Goal: Transaction & Acquisition: Register for event/course

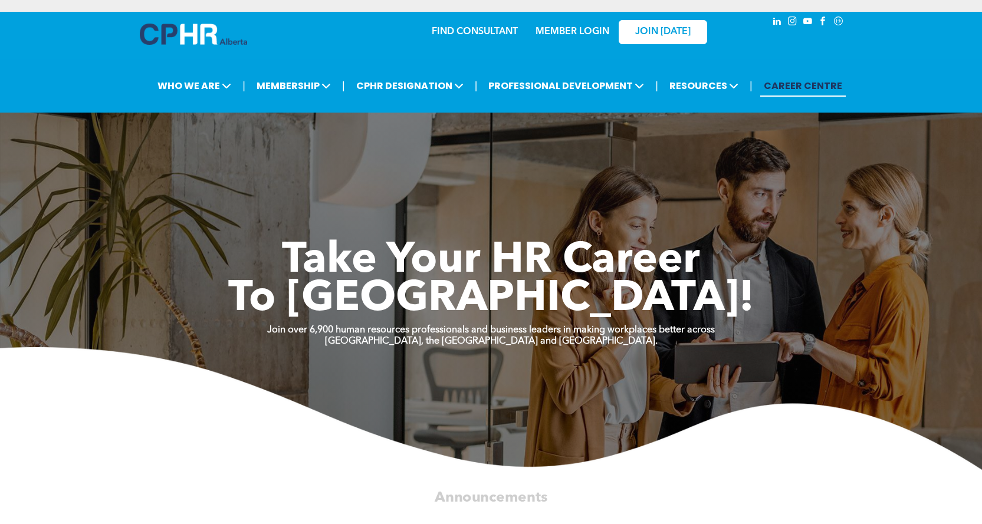
click at [583, 32] on link "MEMBER LOGIN" at bounding box center [573, 31] width 74 height 9
click at [574, 31] on link "MEMBER LOGIN" at bounding box center [573, 31] width 74 height 9
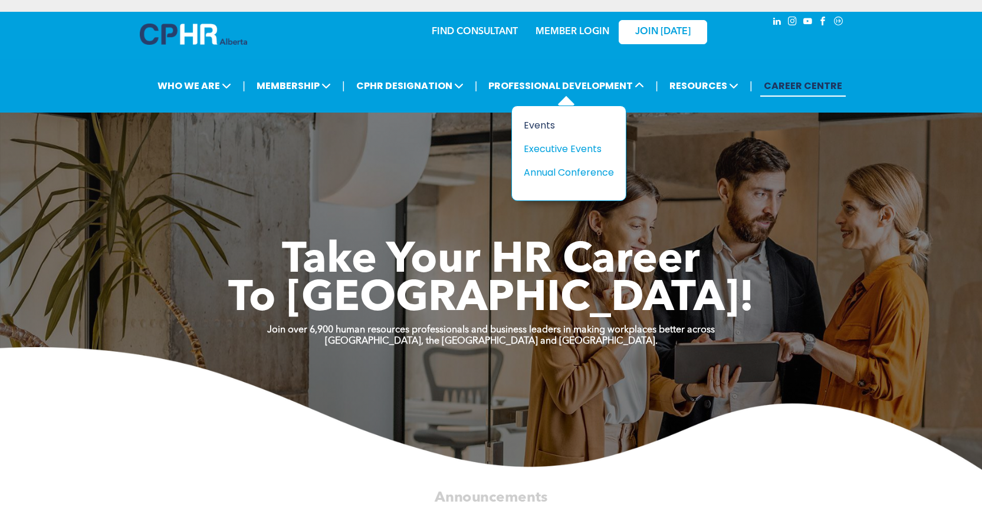
click at [551, 127] on div "Events" at bounding box center [564, 125] width 81 height 15
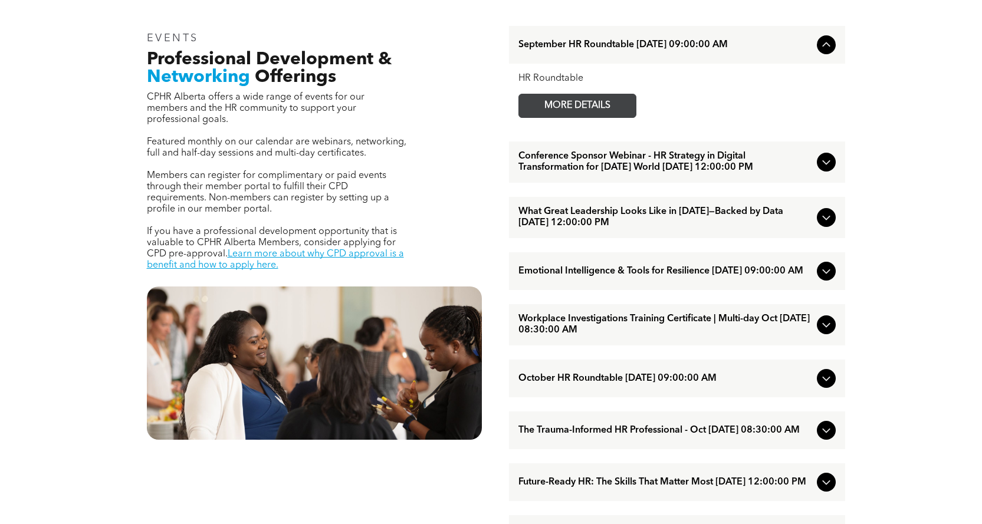
scroll to position [413, 0]
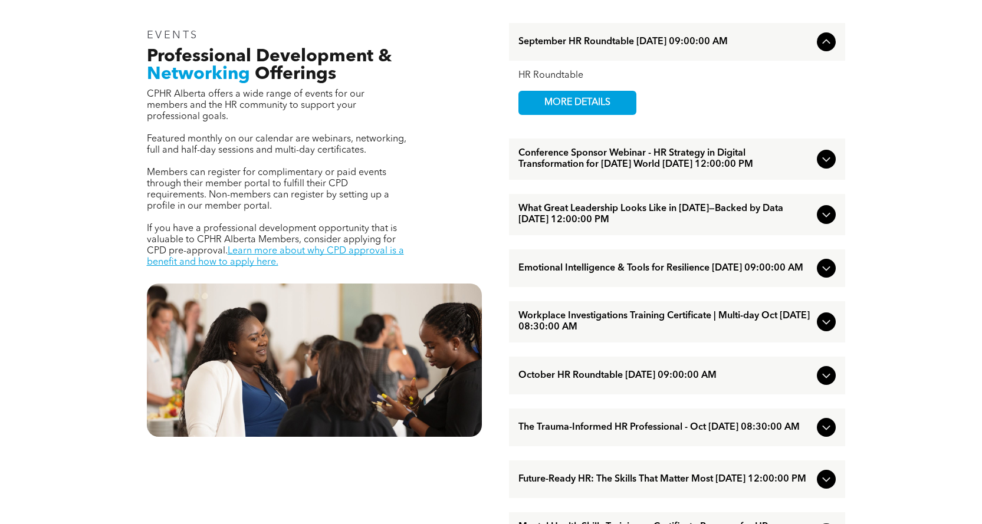
click at [824, 217] on div at bounding box center [826, 214] width 19 height 19
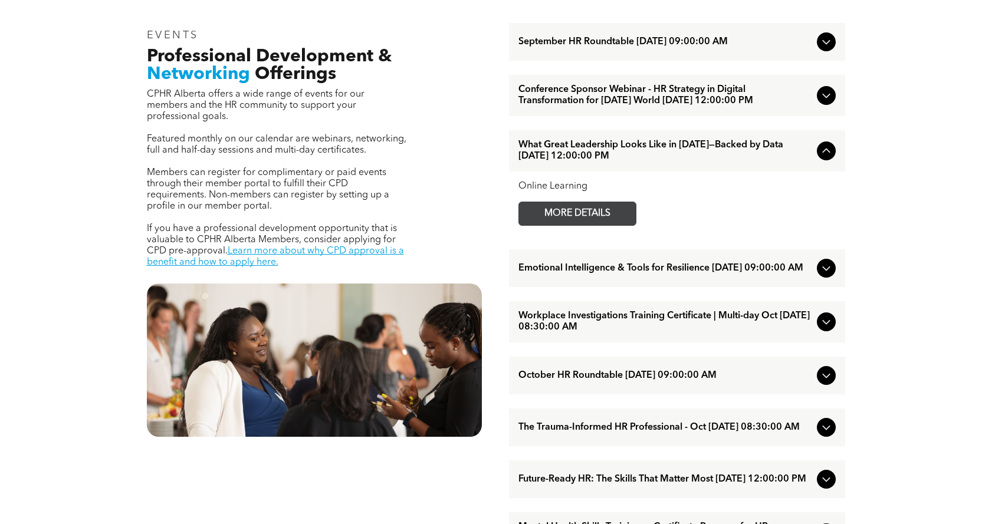
click at [589, 224] on span "MORE DETAILS" at bounding box center [577, 213] width 93 height 23
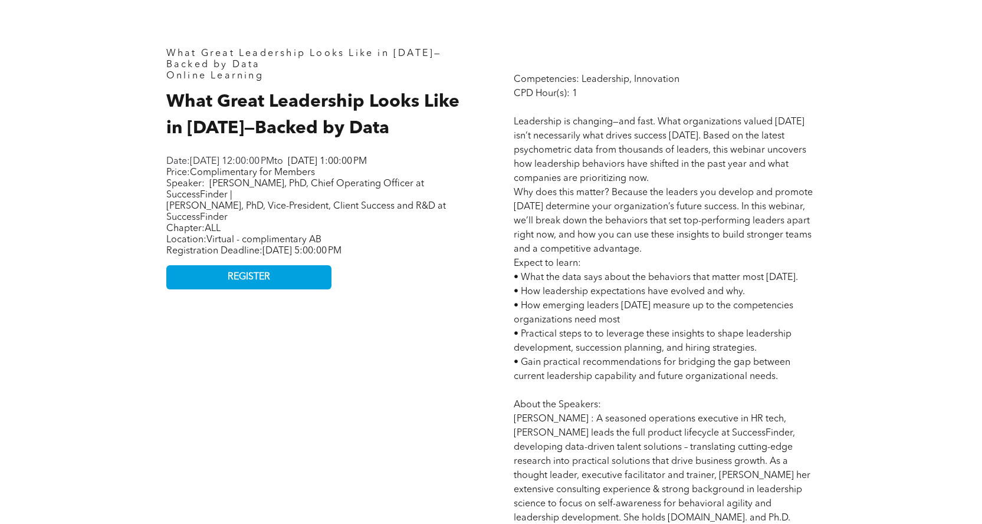
scroll to position [531, 0]
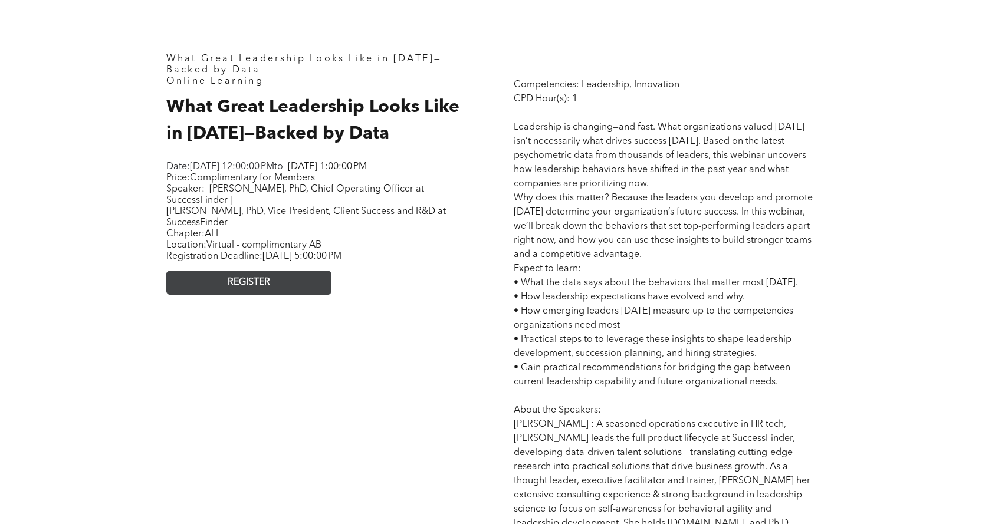
click at [270, 287] on link "REGISTER" at bounding box center [248, 283] width 165 height 24
